Goal: Transaction & Acquisition: Register for event/course

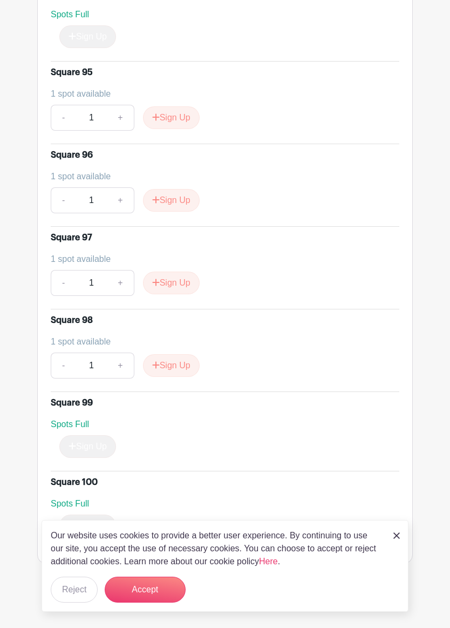
scroll to position [8160, 0]
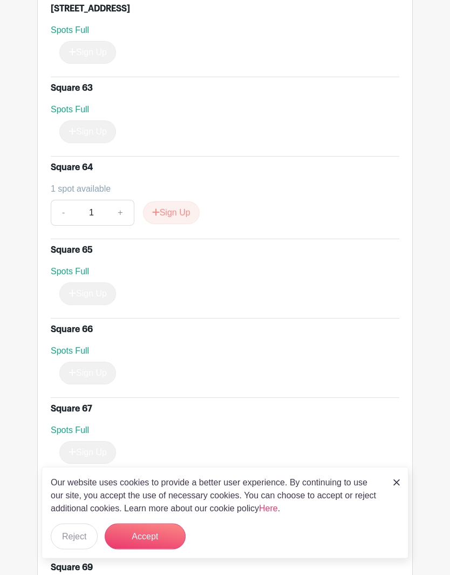
click at [175, 221] on button "Sign Up" at bounding box center [171, 213] width 57 height 23
click at [160, 539] on button "Accept" at bounding box center [145, 536] width 81 height 26
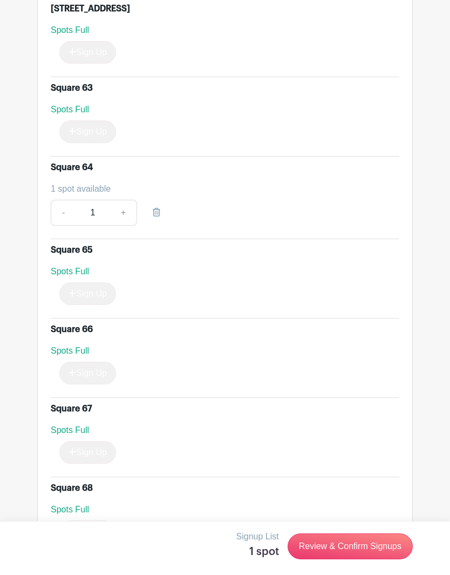
click at [380, 543] on link "Review & Confirm Signups" at bounding box center [350, 546] width 125 height 26
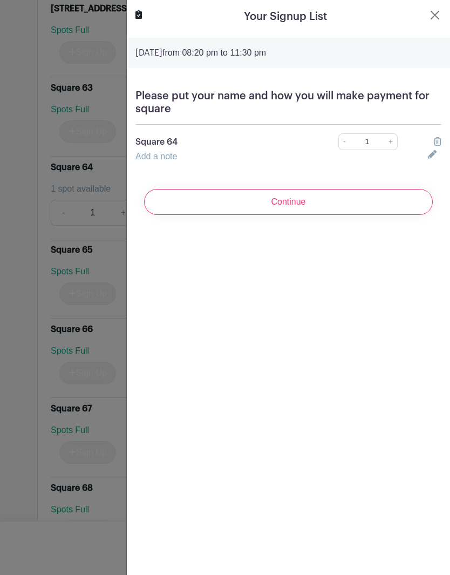
click at [157, 161] on link "Add a note" at bounding box center [156, 156] width 42 height 9
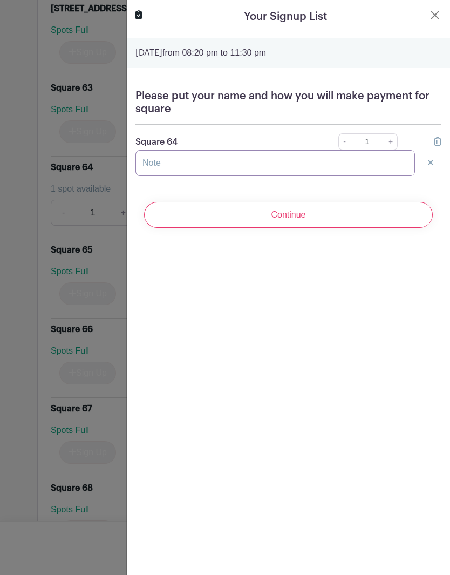
click at [209, 164] on input "text" at bounding box center [275, 163] width 280 height 26
type input "[PERSON_NAME]"
click at [309, 214] on input "Continue" at bounding box center [288, 215] width 289 height 26
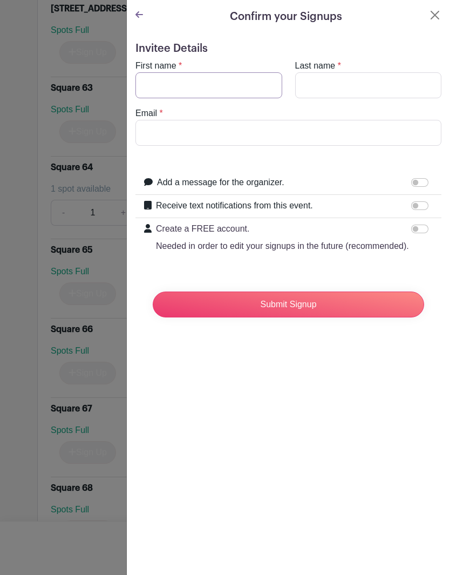
click at [208, 97] on input "First name" at bounding box center [208, 85] width 147 height 26
type input "[EMAIL_ADDRESS][DOMAIN_NAME]"
type input "and [PERSON_NAME]"
click at [186, 92] on input "[PERSON_NAME]" at bounding box center [208, 85] width 147 height 26
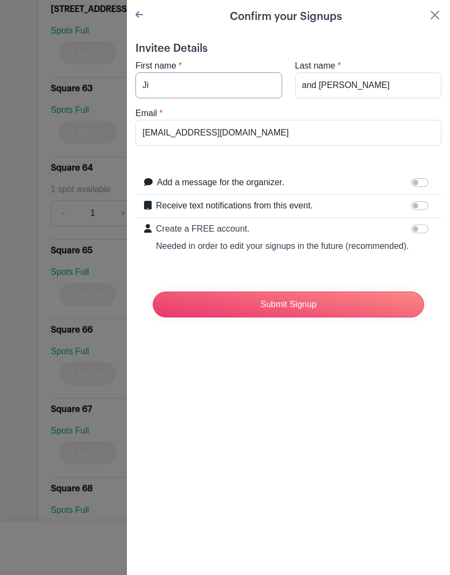
type input "J"
type input "[PERSON_NAME]"
click at [353, 81] on input "and [PERSON_NAME]" at bounding box center [368, 85] width 147 height 26
type input "[PERSON_NAME]"
click at [181, 85] on input "[PERSON_NAME]" at bounding box center [208, 85] width 147 height 26
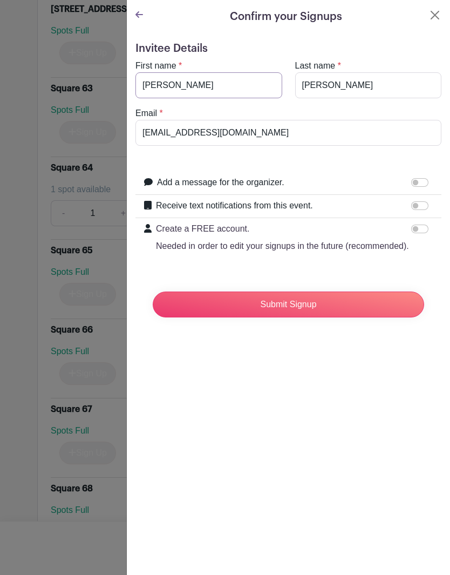
type input "[PERSON_NAME]"
click at [355, 301] on input "Submit Signup" at bounding box center [288, 304] width 271 height 26
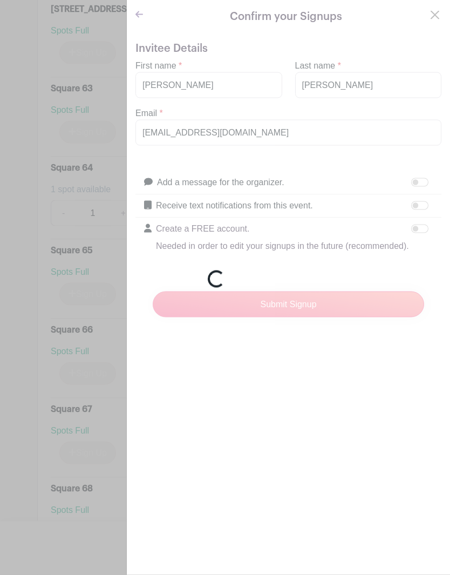
scroll to position [5566, 0]
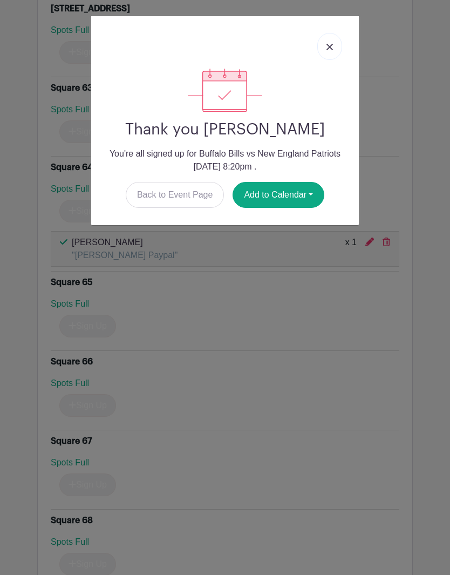
click at [337, 47] on link at bounding box center [329, 46] width 25 height 27
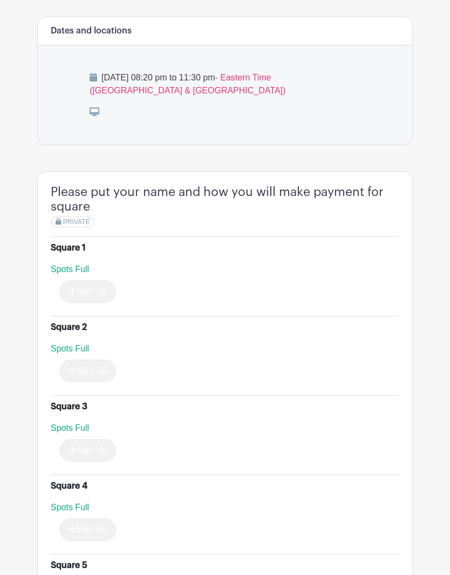
scroll to position [0, 0]
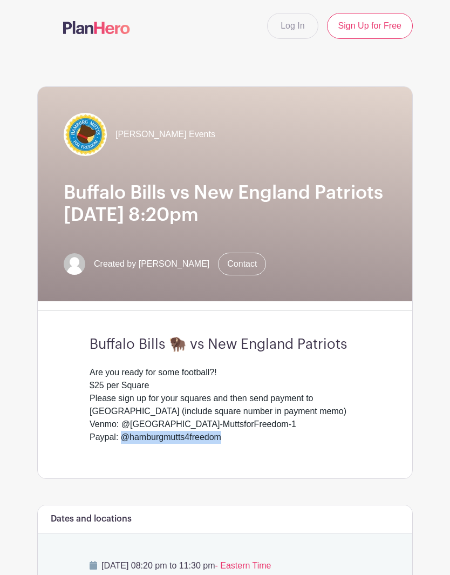
copy div "@hamburgmutts4freedom"
